Goal: Task Accomplishment & Management: Use online tool/utility

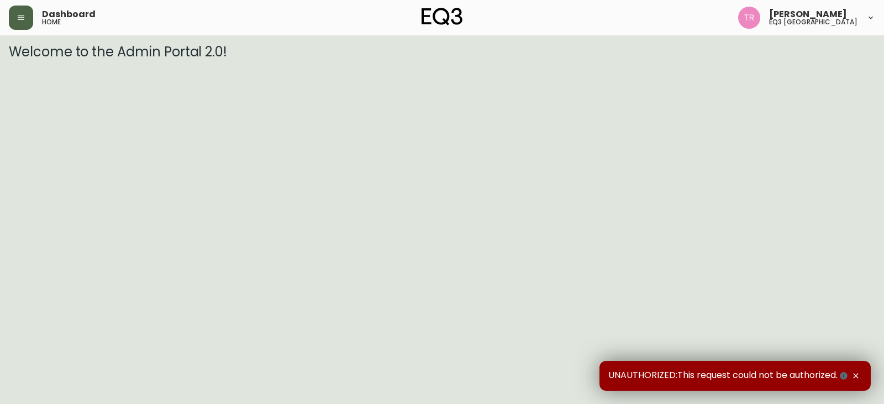
drag, startPoint x: 12, startPoint y: 13, endPoint x: 13, endPoint y: 23, distance: 10.0
click at [12, 14] on button "button" at bounding box center [21, 18] width 24 height 24
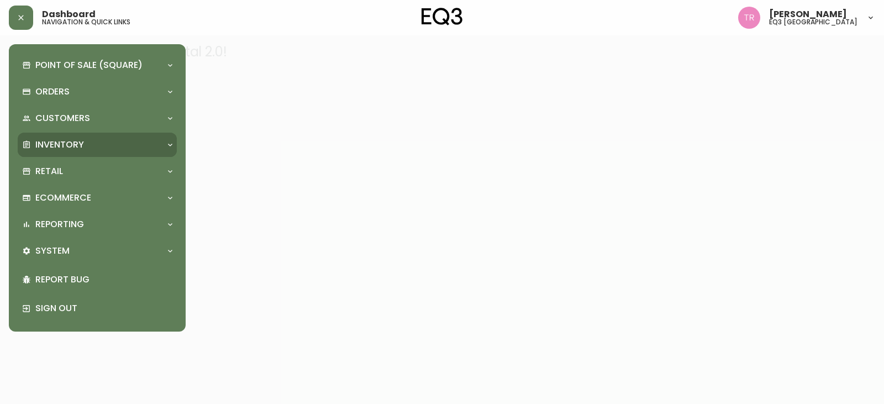
click at [48, 139] on p "Inventory" at bounding box center [59, 145] width 49 height 12
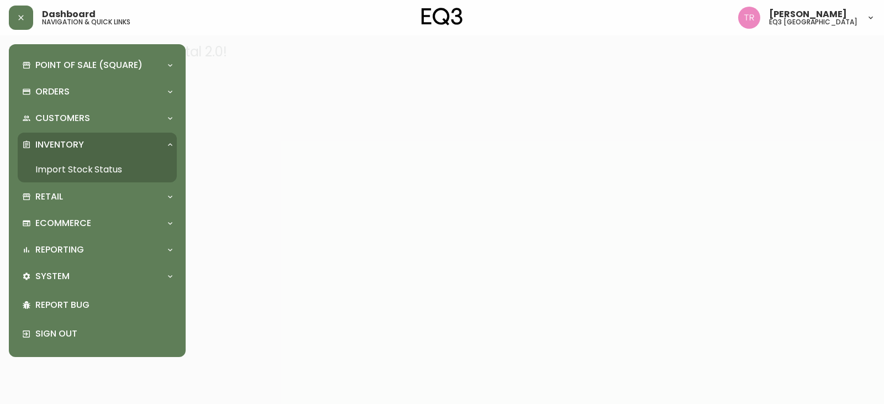
click at [61, 155] on div "Inventory" at bounding box center [97, 145] width 159 height 24
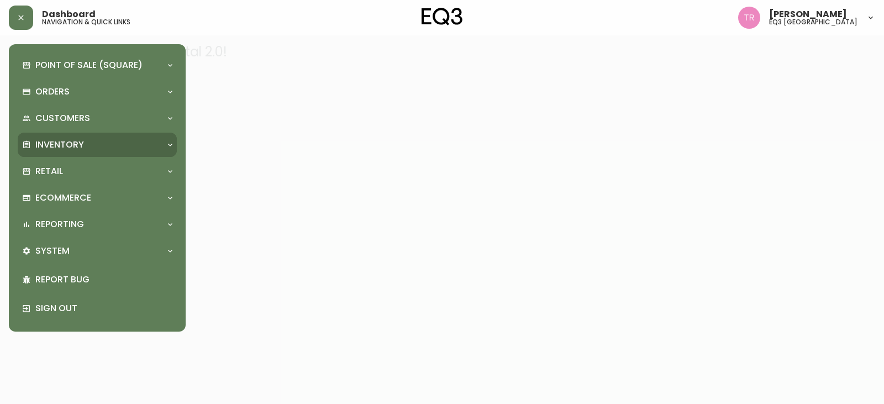
click at [61, 155] on div "Inventory" at bounding box center [97, 145] width 159 height 24
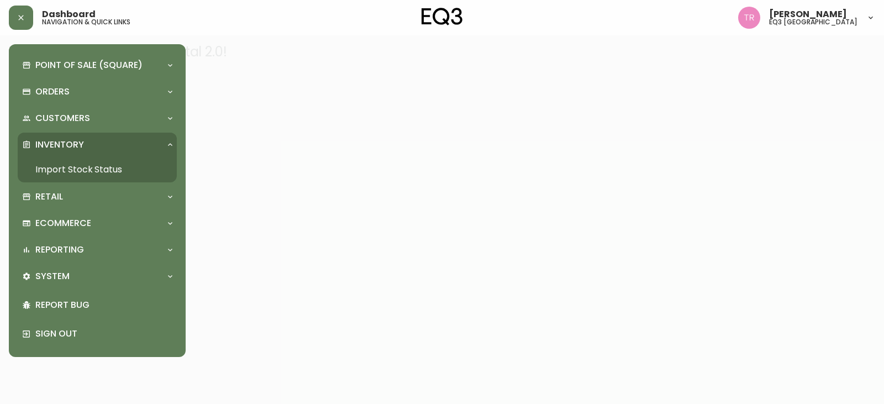
click at [61, 165] on link "Import Stock Status" at bounding box center [97, 169] width 159 height 25
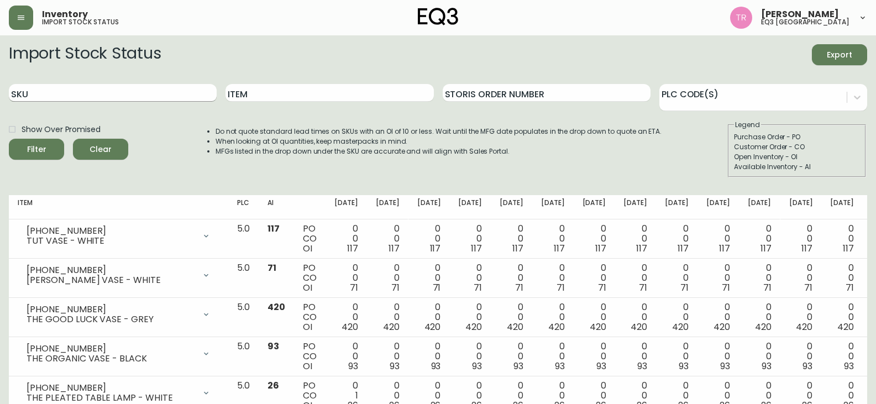
click at [45, 87] on input "SKU" at bounding box center [113, 93] width 208 height 18
click at [9, 139] on button "Filter" at bounding box center [36, 149] width 55 height 21
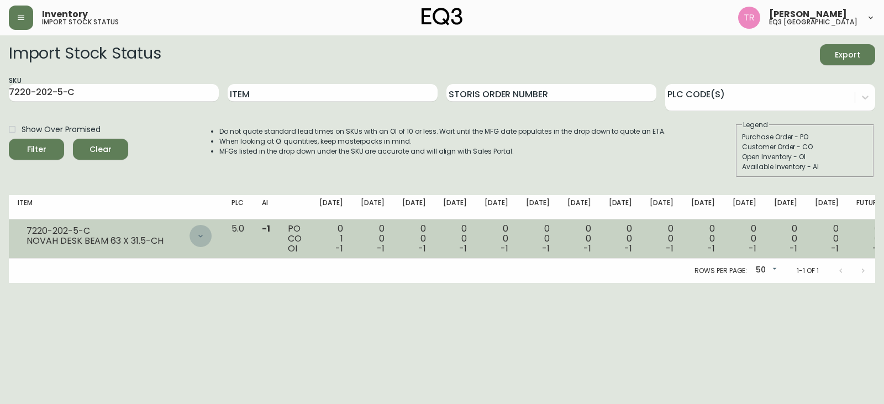
click at [212, 241] on div at bounding box center [201, 236] width 22 height 22
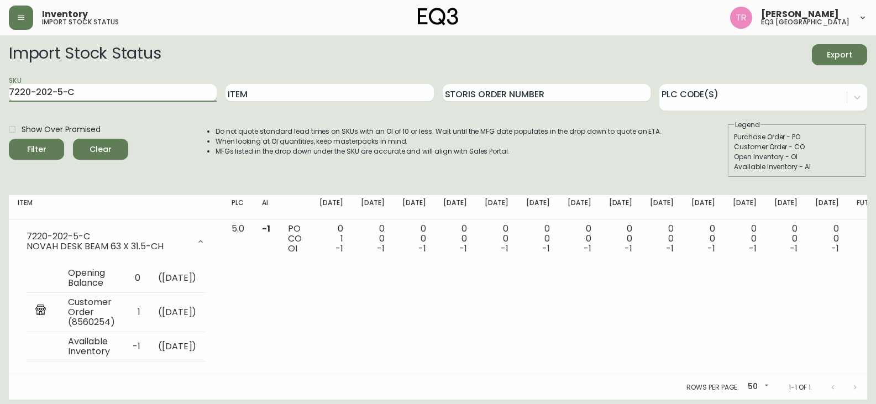
click at [87, 92] on input "7220-202-5-C" at bounding box center [113, 93] width 208 height 18
type input "7"
click at [248, 95] on input "Item" at bounding box center [330, 93] width 208 height 18
type input "NOVAH DESK BEAM"
click at [9, 139] on button "Filter" at bounding box center [36, 149] width 55 height 21
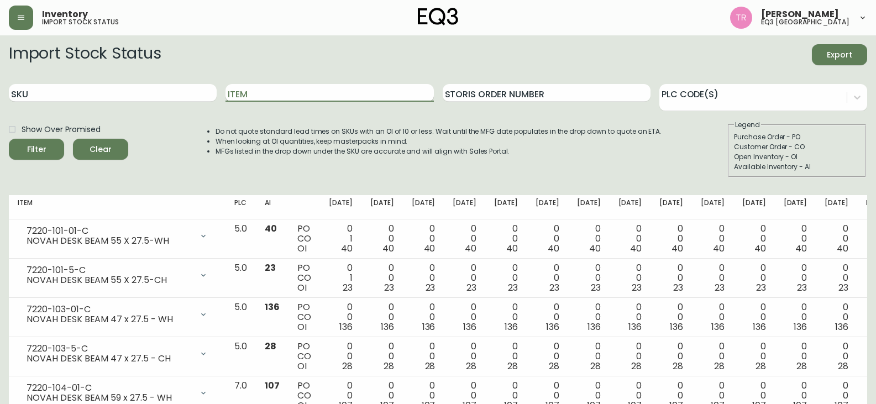
click at [253, 96] on input "Item" at bounding box center [330, 93] width 208 height 18
click at [9, 139] on button "Filter" at bounding box center [36, 149] width 55 height 21
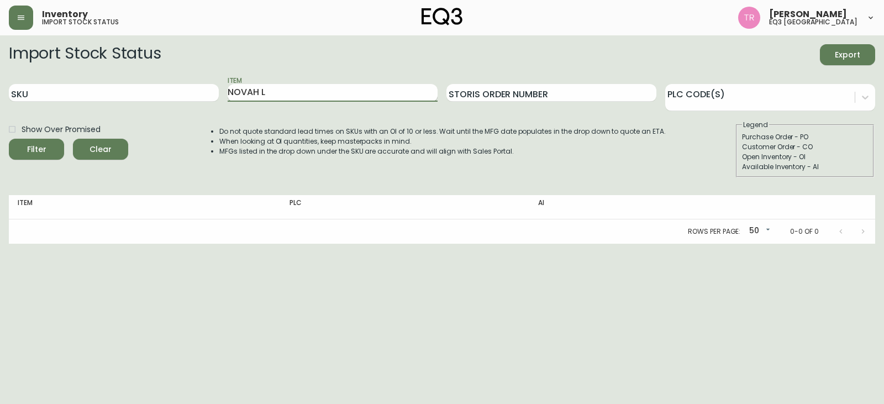
click at [282, 92] on input "NOVAH L" at bounding box center [333, 93] width 210 height 18
type input "NOVAH L-DESK"
click at [9, 139] on button "Filter" at bounding box center [36, 149] width 55 height 21
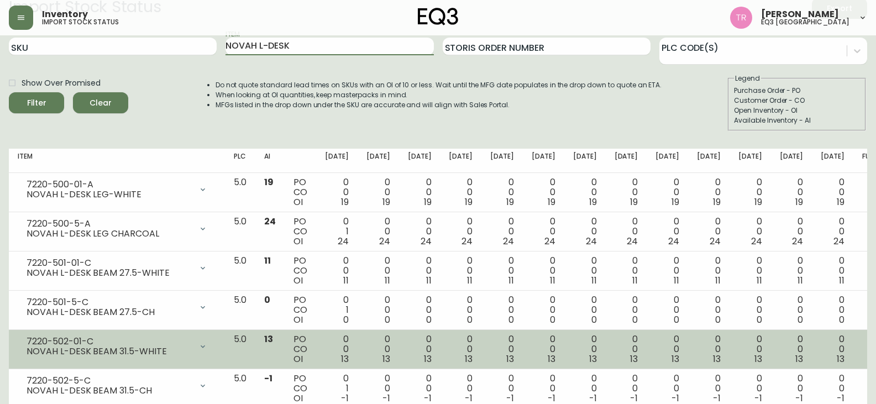
scroll to position [111, 0]
